Goal: Find specific page/section: Find specific page/section

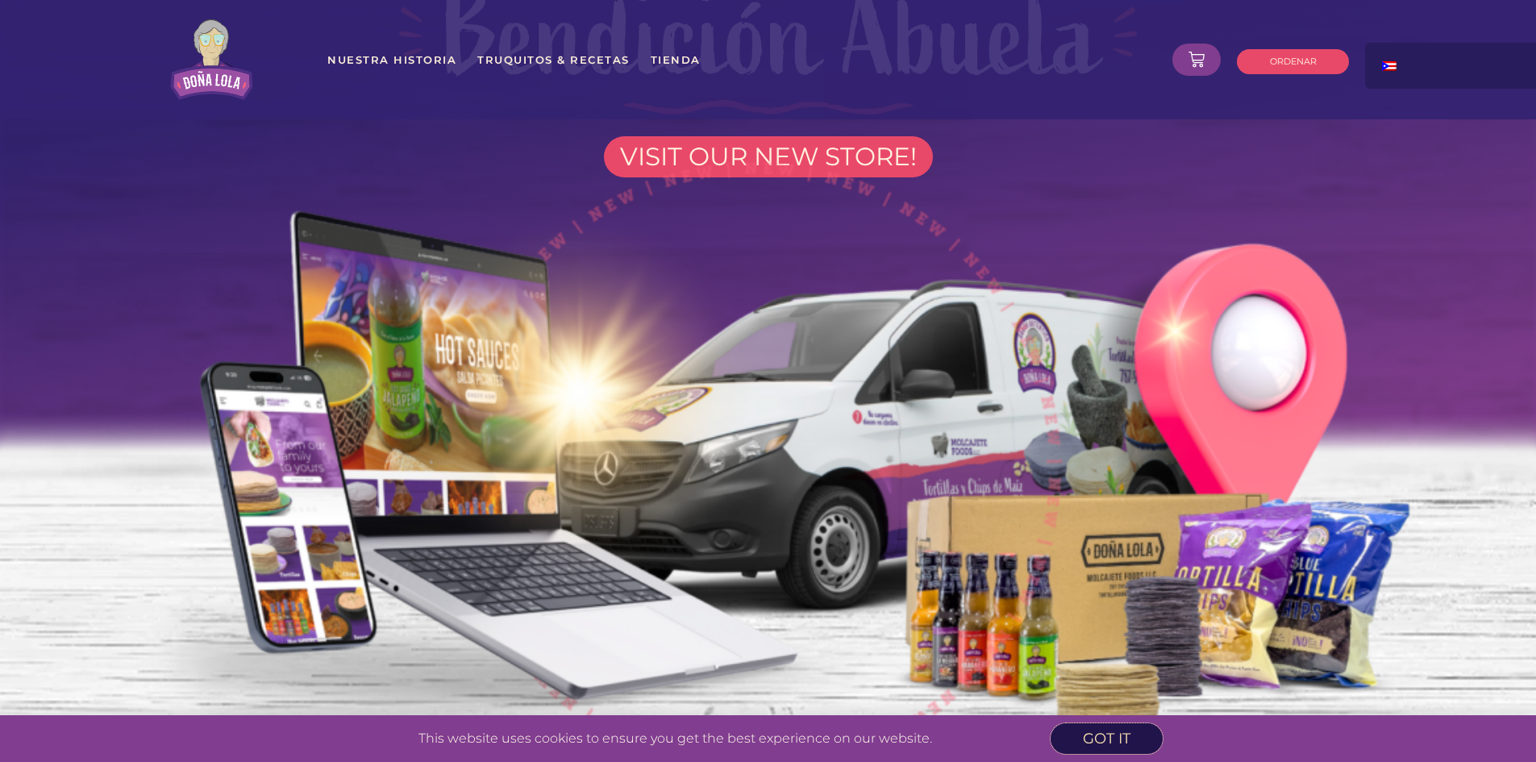
scroll to position [322, 0]
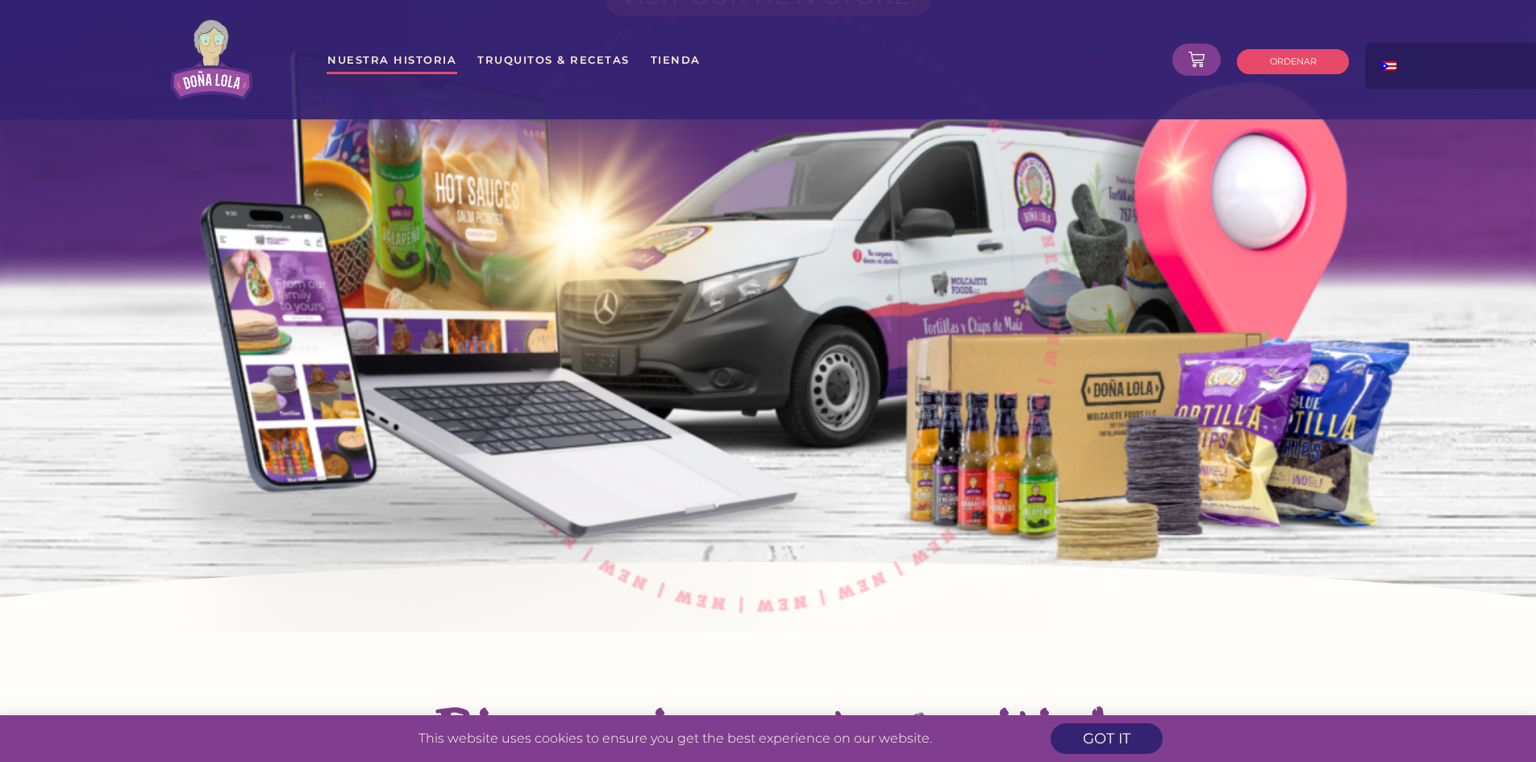
click at [411, 64] on link "Nuestra Historia" at bounding box center [391, 59] width 131 height 29
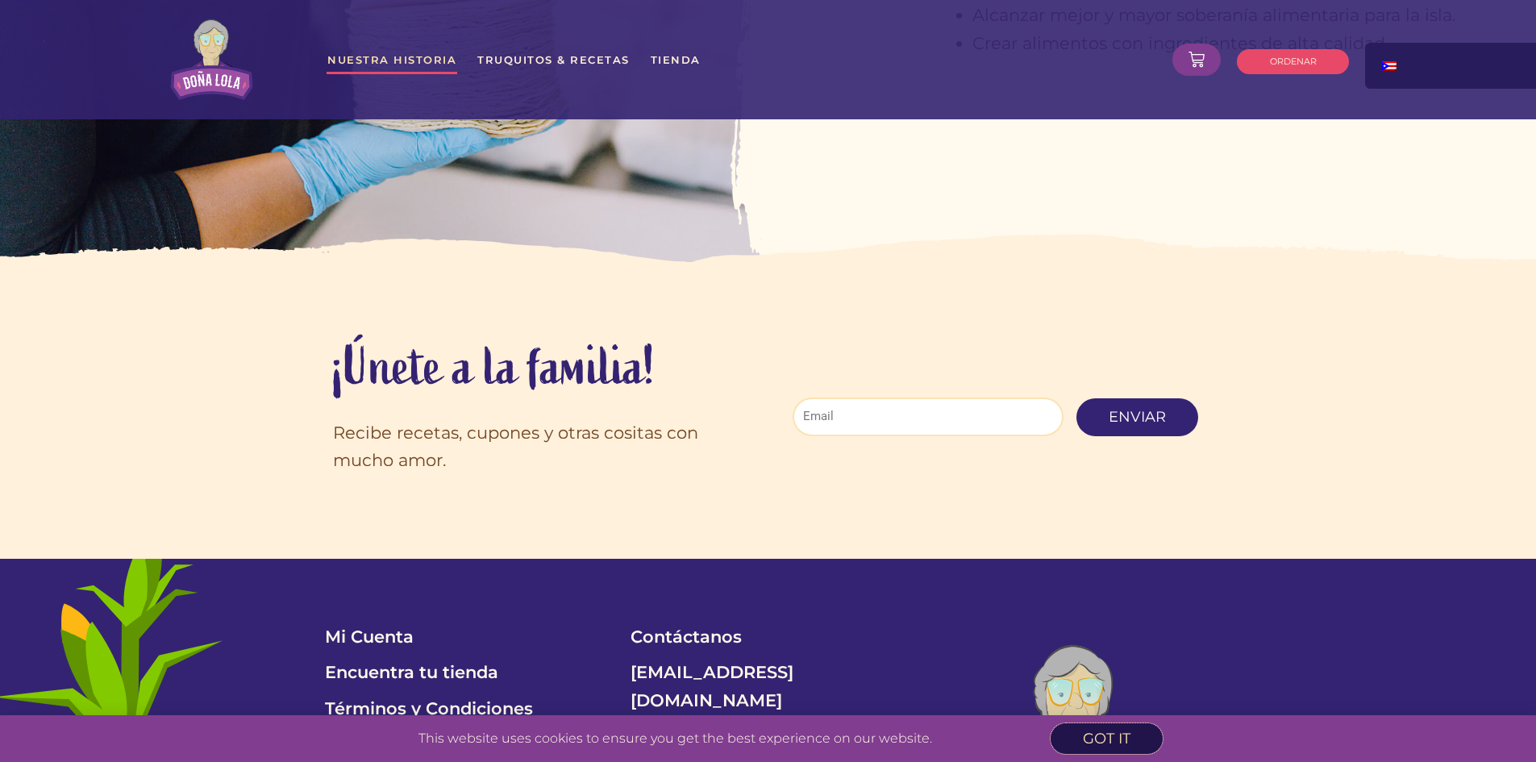
scroll to position [3870, 0]
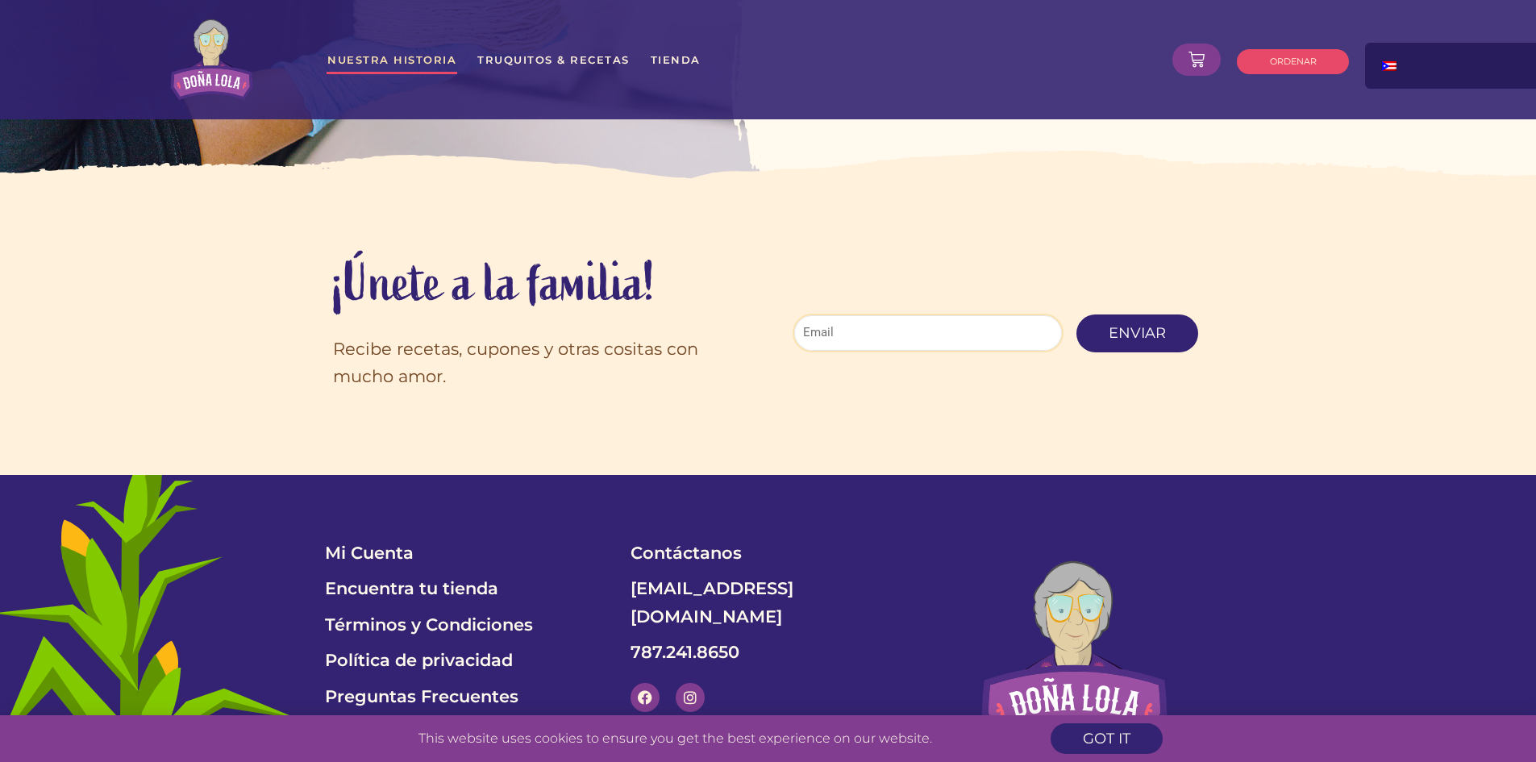
click at [875, 314] on input "Email" at bounding box center [928, 333] width 272 height 39
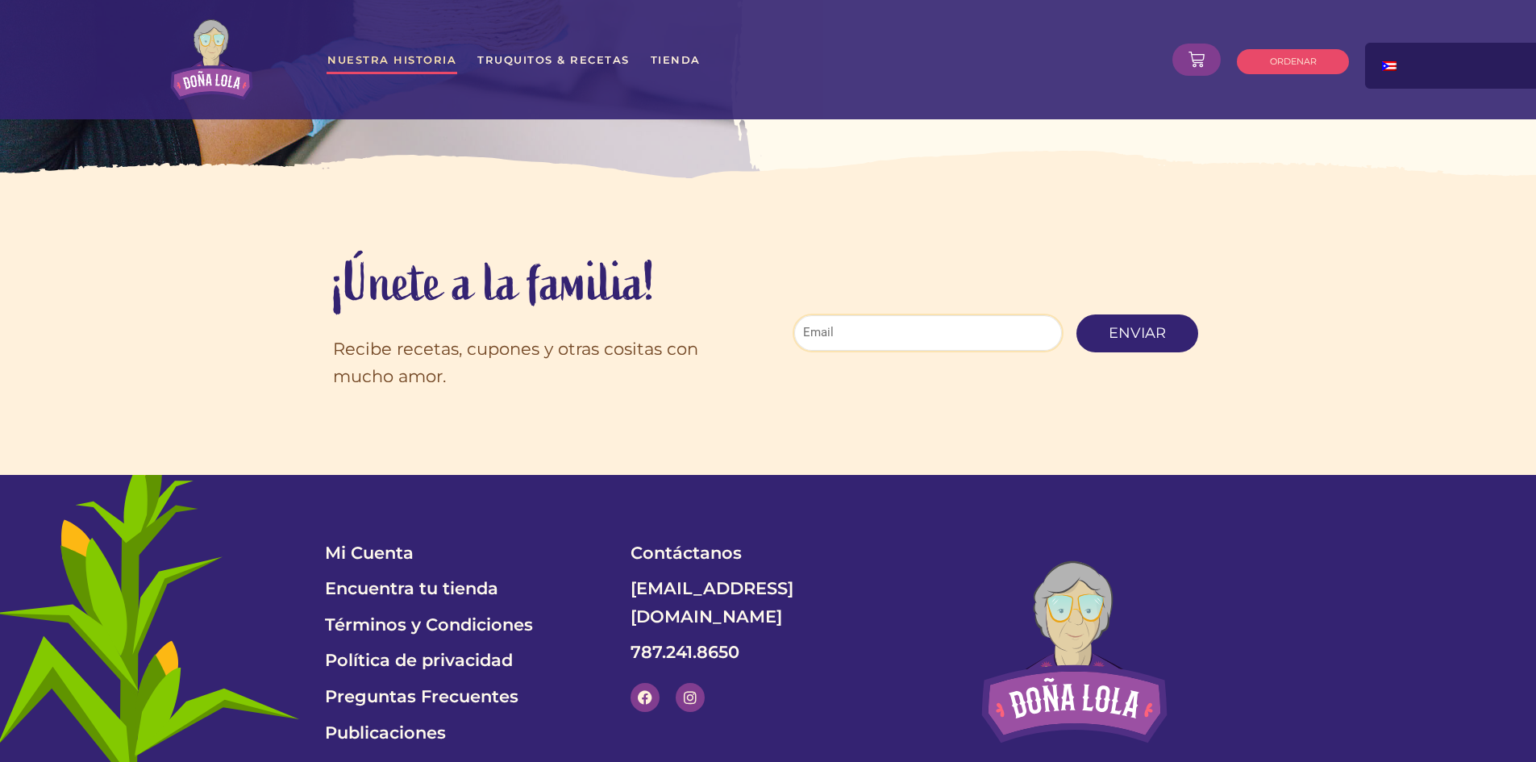
type input "[EMAIL_ADDRESS][DOMAIN_NAME]"
click at [1150, 326] on span "Enviar" at bounding box center [1136, 333] width 57 height 15
click at [486, 575] on span "Encuentra tu tienda" at bounding box center [411, 589] width 173 height 28
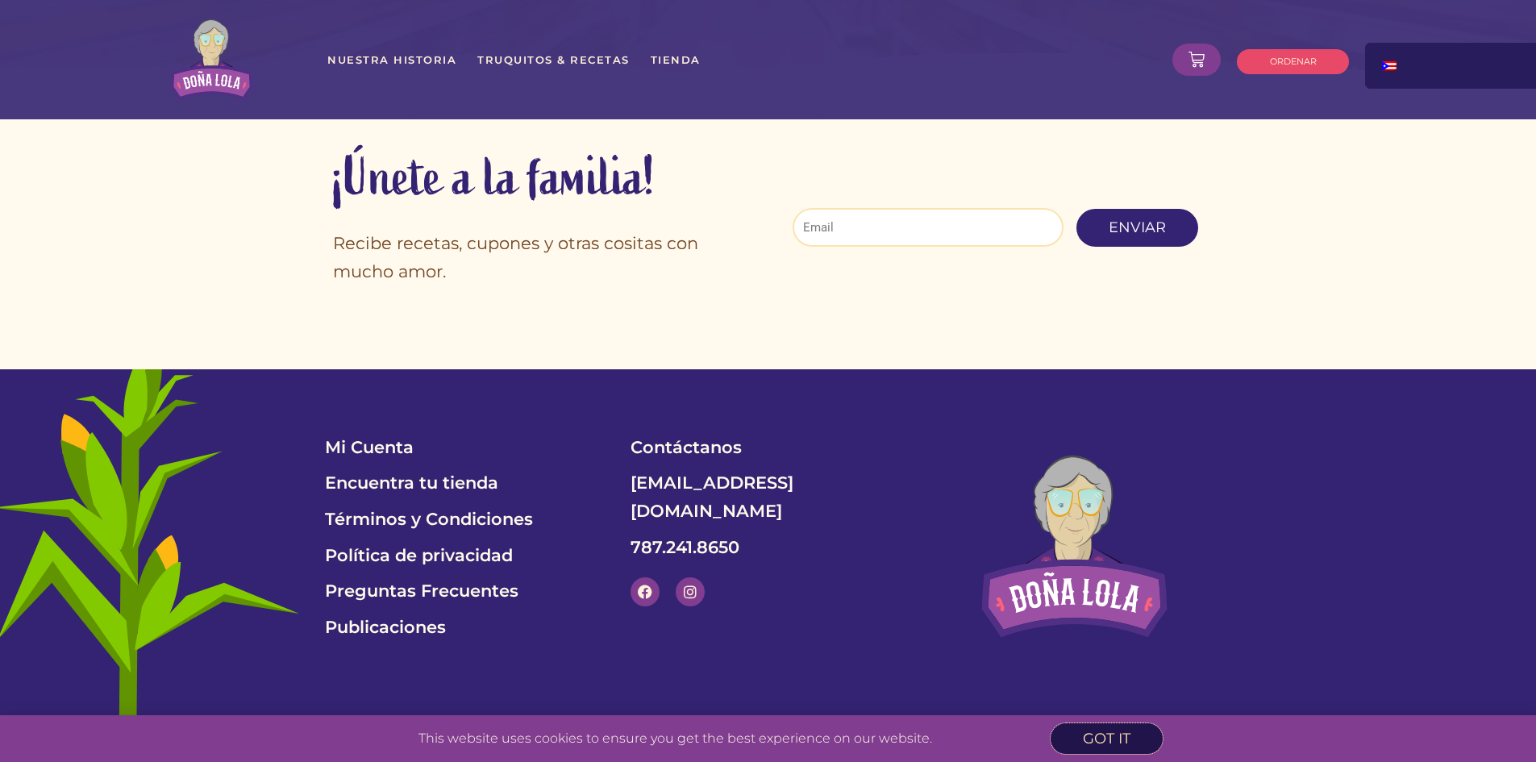
scroll to position [665, 0]
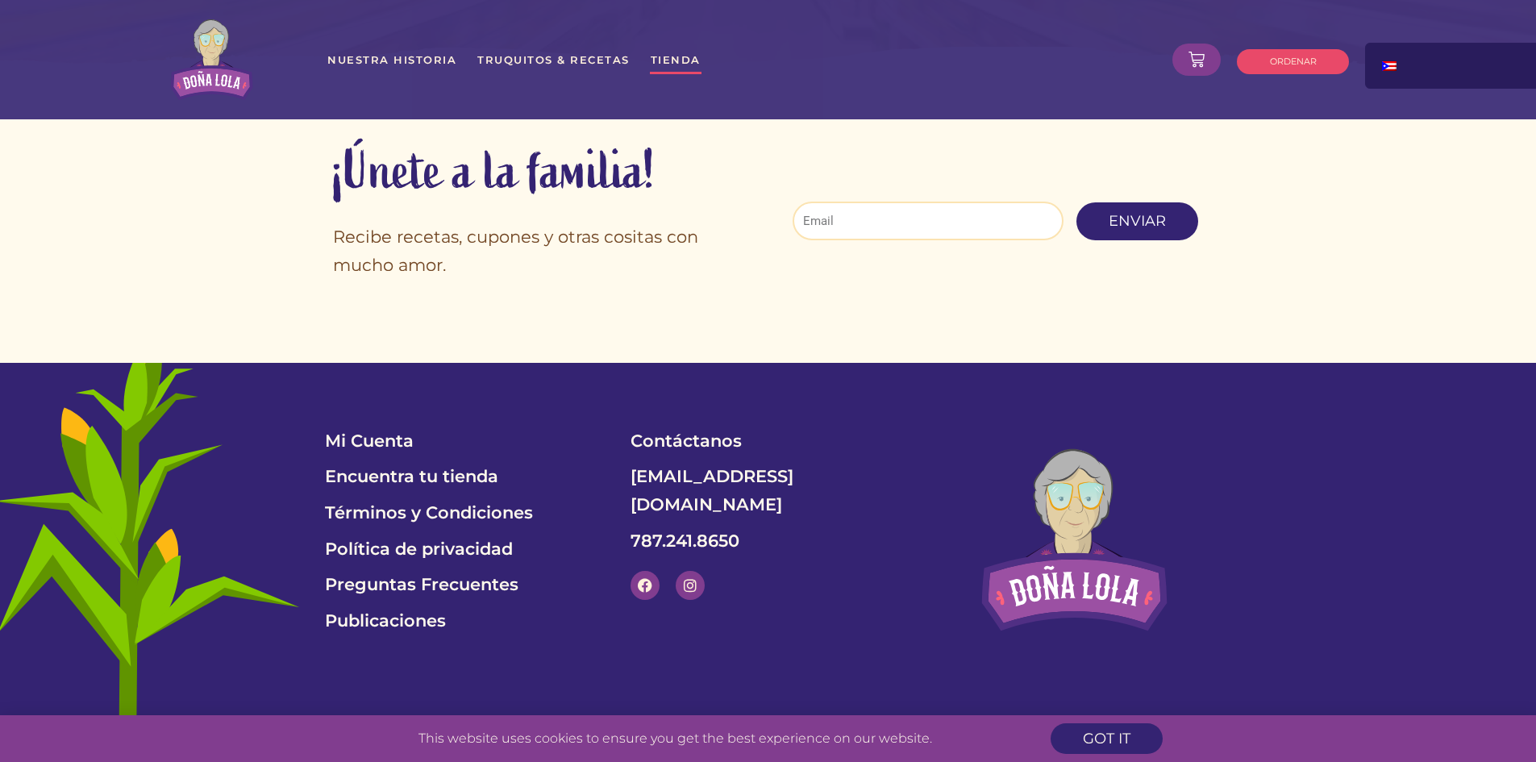
click at [666, 52] on link "Tienda" at bounding box center [676, 59] width 52 height 29
